Goal: Task Accomplishment & Management: Manage account settings

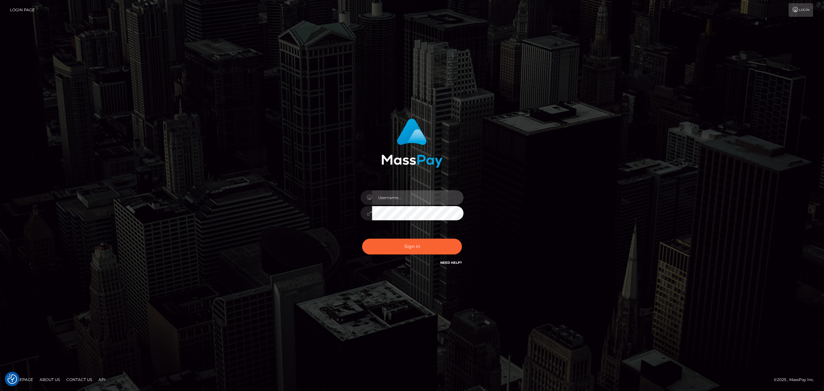
click at [395, 194] on input "text" at bounding box center [417, 197] width 91 height 14
drag, startPoint x: 389, startPoint y: 191, endPoint x: 390, endPoint y: 196, distance: 4.9
click at [389, 192] on input "text" at bounding box center [417, 197] width 91 height 14
type input "Eric"
click at [404, 246] on button "Sign in" at bounding box center [412, 246] width 100 height 16
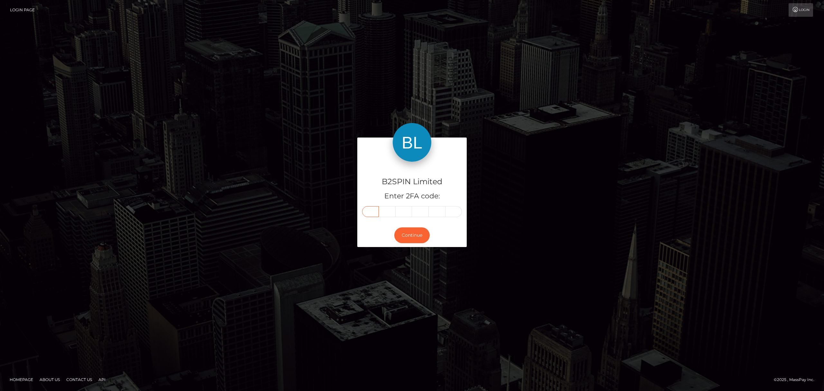
click at [367, 211] on input "text" at bounding box center [370, 211] width 17 height 11
paste input "5"
type input "5"
type input "6"
type input "5"
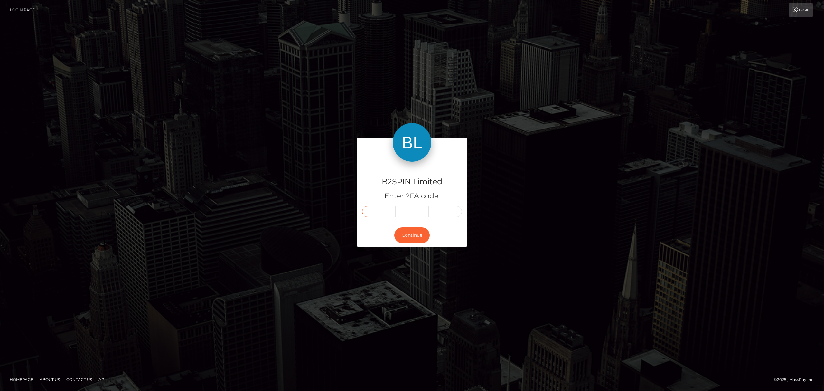
type input "8"
type input "0"
type input "7"
click at [411, 237] on button "Continue" at bounding box center [411, 235] width 35 height 16
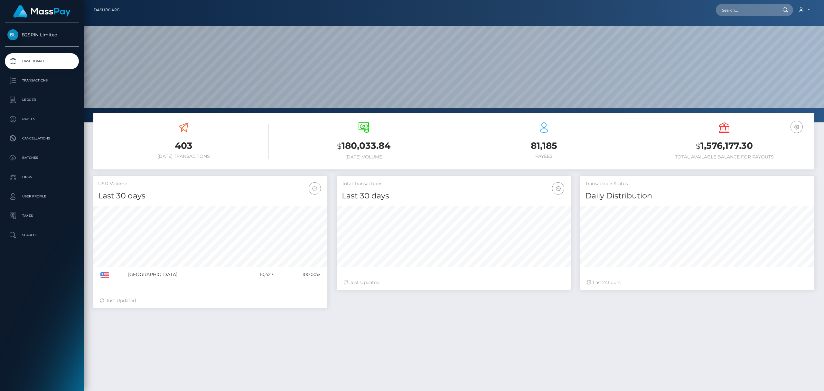
scroll to position [114, 234]
click at [742, 8] on input "text" at bounding box center [746, 10] width 60 height 12
paste input "3a34307d-5ba1-4c81-a8a0-a43913c4e921"
type input "3a34307d-5ba1-4c81-a8a0-a43913c4e921"
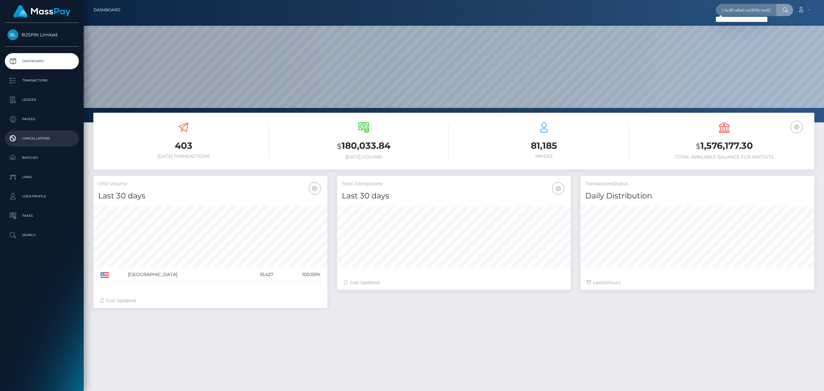
scroll to position [0, 0]
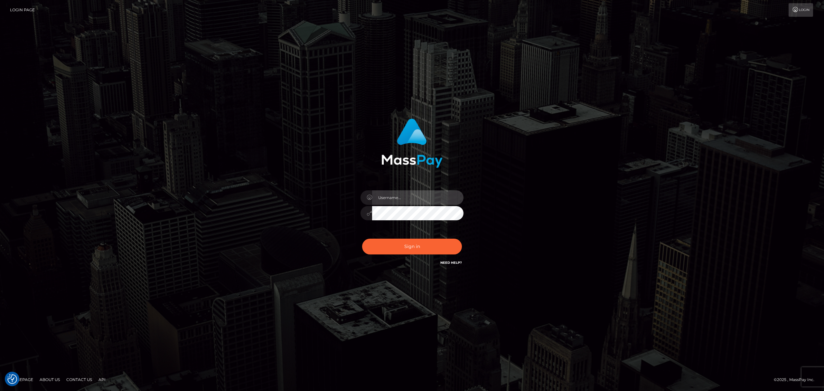
drag, startPoint x: 402, startPoint y: 202, endPoint x: 412, endPoint y: 200, distance: 9.8
click at [402, 202] on input "text" at bounding box center [417, 197] width 91 height 14
type input "Eric"
click at [436, 240] on button "Sign in" at bounding box center [412, 246] width 100 height 16
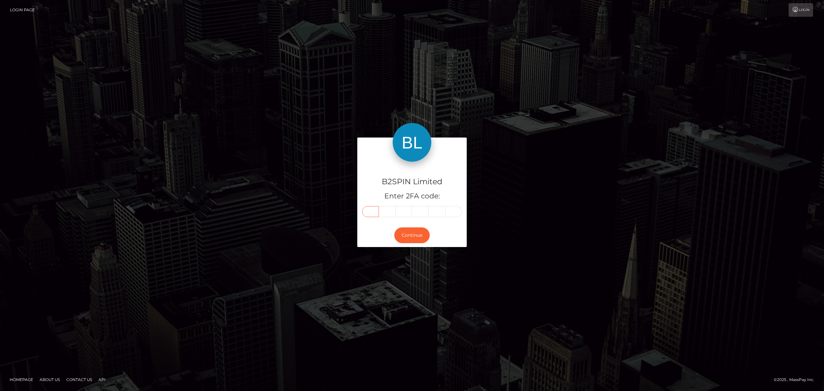
click at [370, 212] on input "text" at bounding box center [370, 211] width 17 height 11
paste input "4"
type input "4"
type input "1"
type input "7"
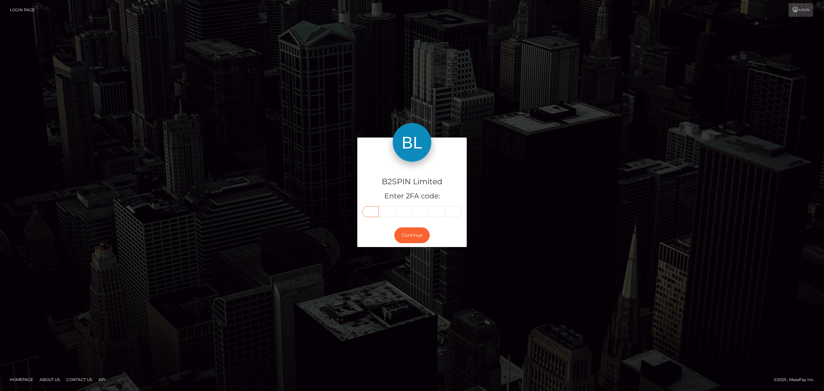
type input "0"
type input "2"
type input "9"
click at [408, 235] on button "Continue" at bounding box center [411, 235] width 35 height 16
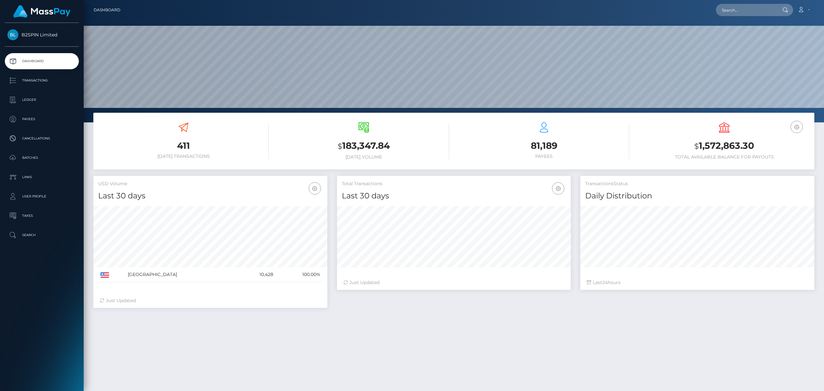
scroll to position [114, 234]
drag, startPoint x: 750, startPoint y: 144, endPoint x: 698, endPoint y: 143, distance: 51.8
click at [698, 143] on h3 "$ 1,572,863.30" at bounding box center [724, 145] width 171 height 13
copy h3 "1,572,863.30"
